Goal: Find specific page/section: Find specific page/section

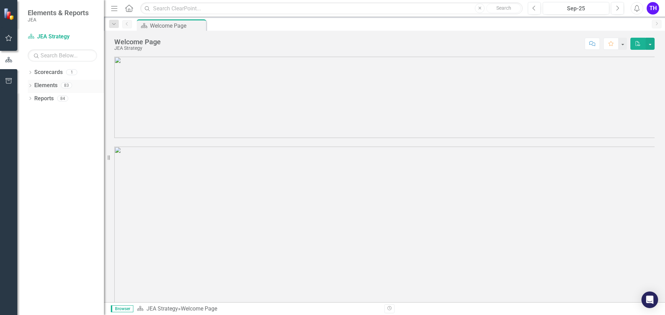
click at [30, 86] on icon "Dropdown" at bounding box center [30, 86] width 5 height 4
click at [34, 126] on icon "Dropdown" at bounding box center [33, 126] width 5 height 4
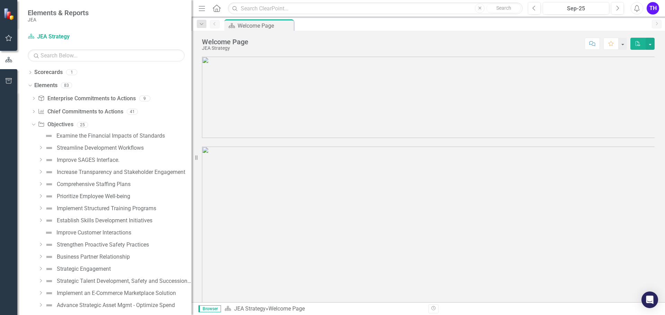
drag, startPoint x: 105, startPoint y: 128, endPoint x: 191, endPoint y: 136, distance: 87.2
click at [191, 136] on div "Resize" at bounding box center [194, 157] width 6 height 315
click at [33, 112] on icon "Dropdown" at bounding box center [33, 112] width 5 height 4
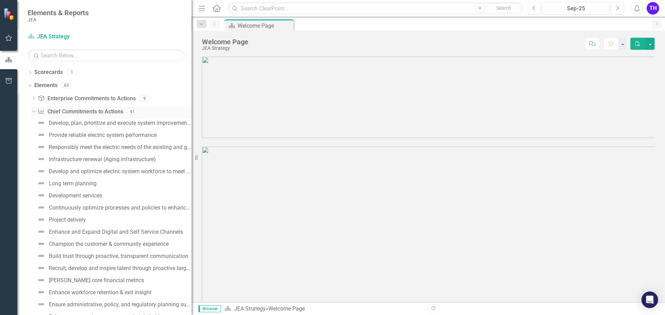
click at [33, 112] on icon "Dropdown" at bounding box center [33, 111] width 4 height 5
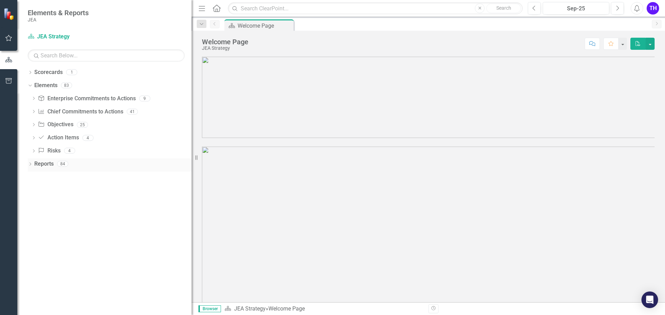
click at [31, 165] on icon "Dropdown" at bounding box center [30, 165] width 5 height 4
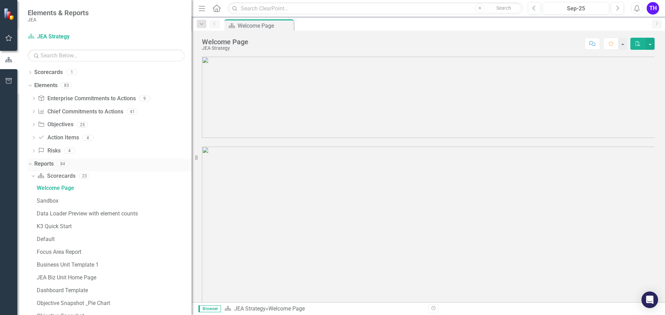
click at [29, 166] on icon "Dropdown" at bounding box center [29, 163] width 4 height 5
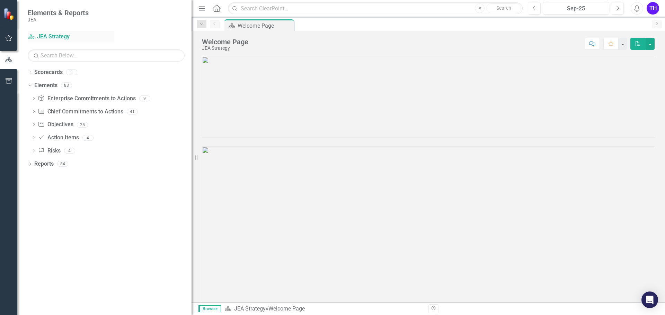
click at [49, 37] on link "Scorecard JEA Strategy" at bounding box center [71, 37] width 87 height 8
